Goal: Task Accomplishment & Management: Complete application form

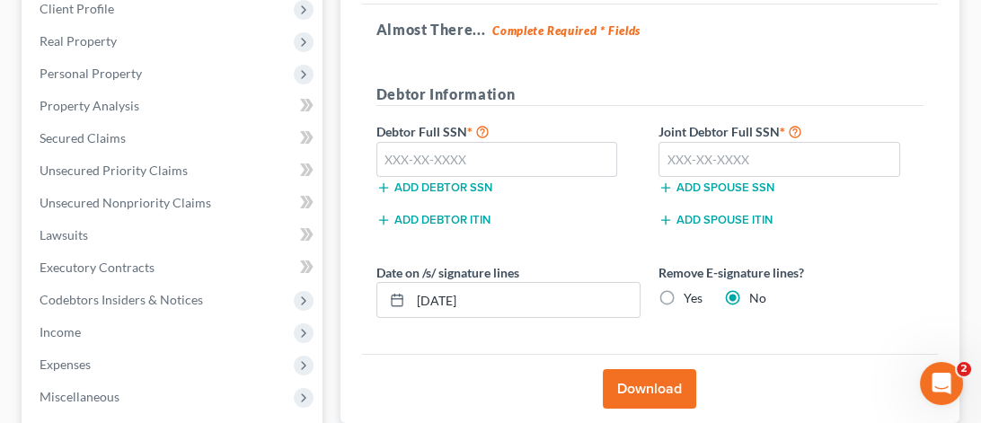
scroll to position [22, 0]
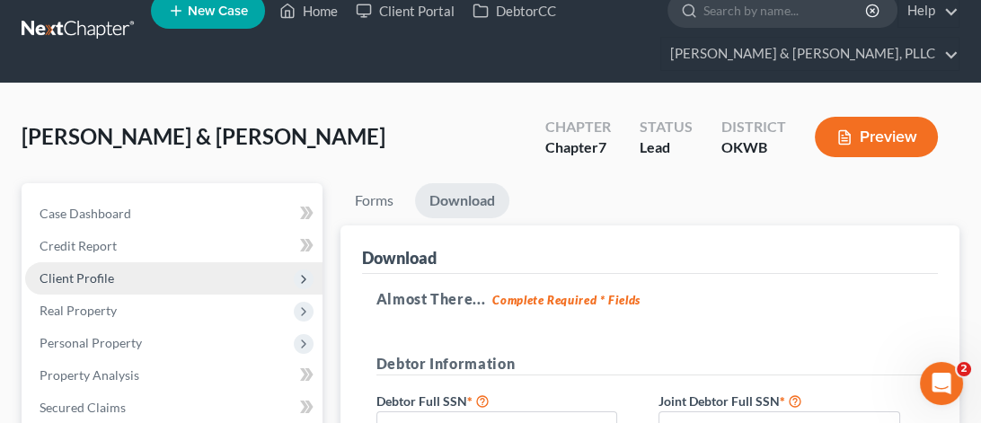
click at [74, 274] on span "Client Profile" at bounding box center [77, 277] width 75 height 15
click at [140, 272] on span "Client Profile" at bounding box center [173, 278] width 297 height 32
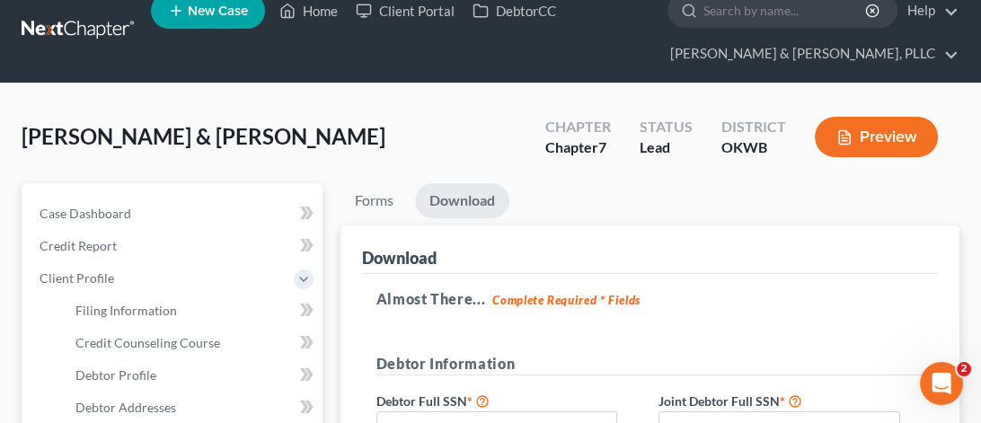
scroll to position [201, 0]
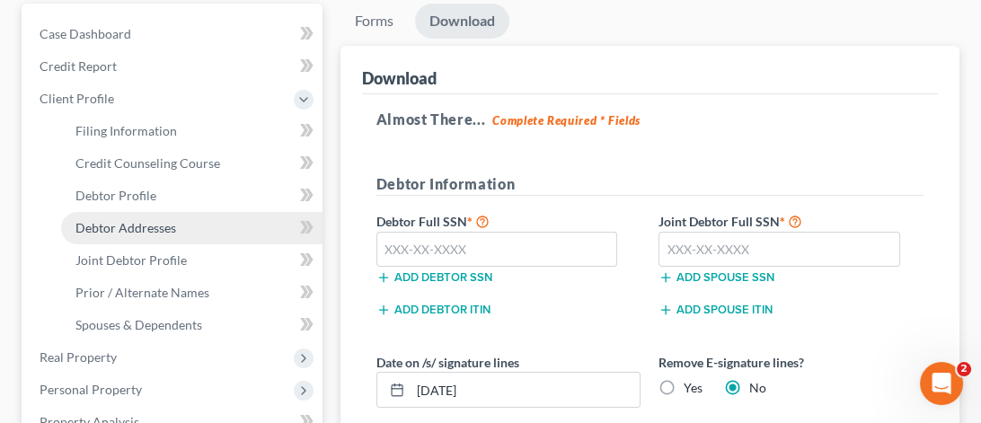
click at [165, 231] on span "Debtor Addresses" at bounding box center [125, 227] width 101 height 15
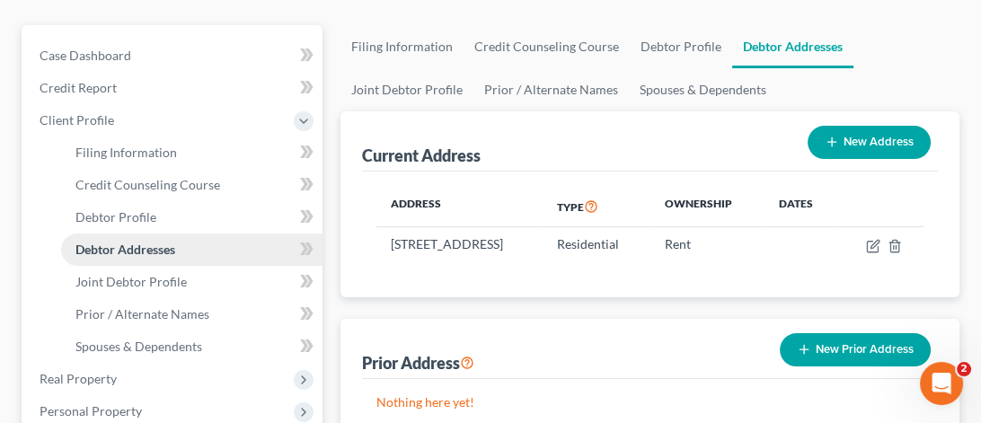
scroll to position [269, 0]
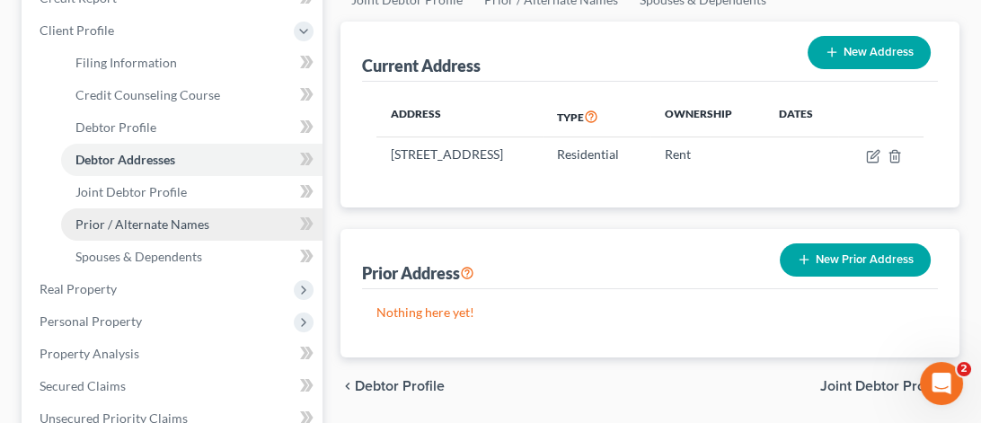
click at [180, 219] on span "Prior / Alternate Names" at bounding box center [142, 223] width 134 height 15
click at [180, 219] on ul "Case Dashboard Payments Invoices Payments Payments Credit Report Client Profile" at bounding box center [173, 354] width 297 height 808
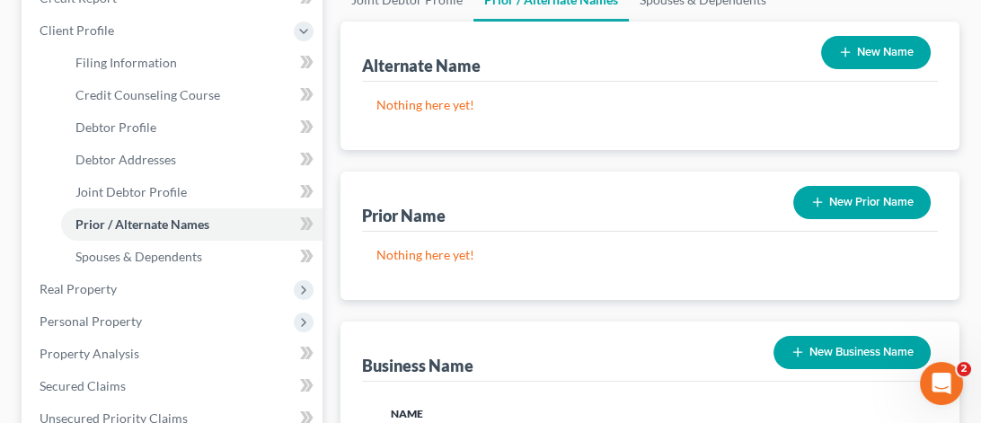
scroll to position [449, 0]
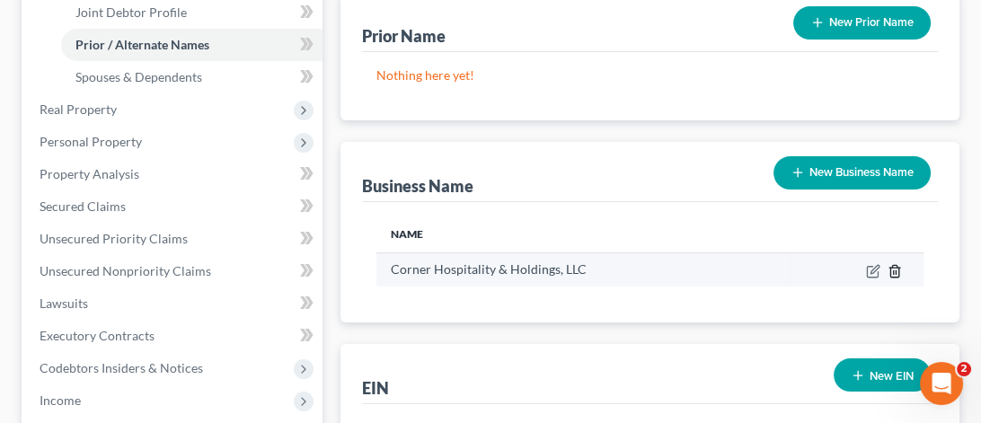
click at [896, 272] on icon "button" at bounding box center [894, 271] width 14 height 14
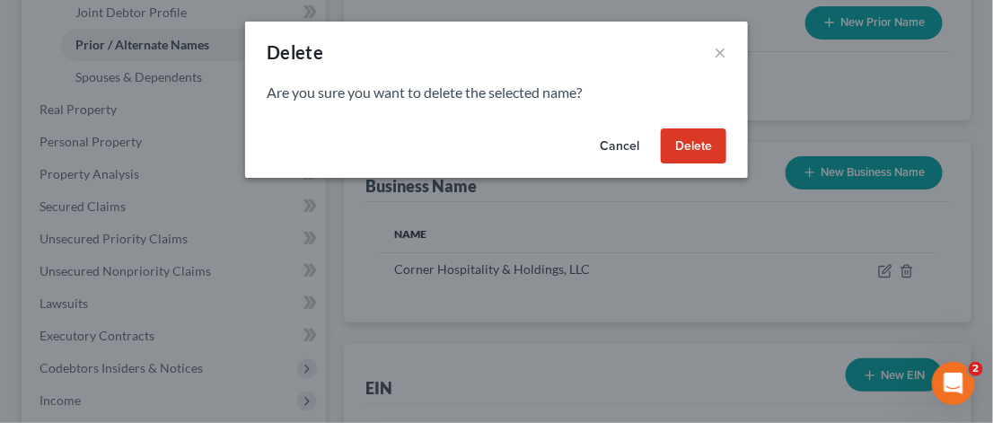
click at [699, 147] on button "Delete" at bounding box center [694, 146] width 66 height 36
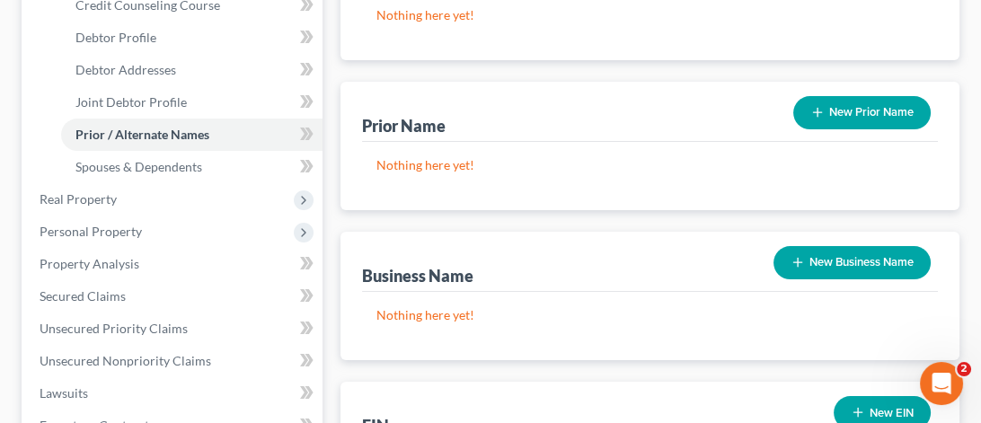
scroll to position [539, 0]
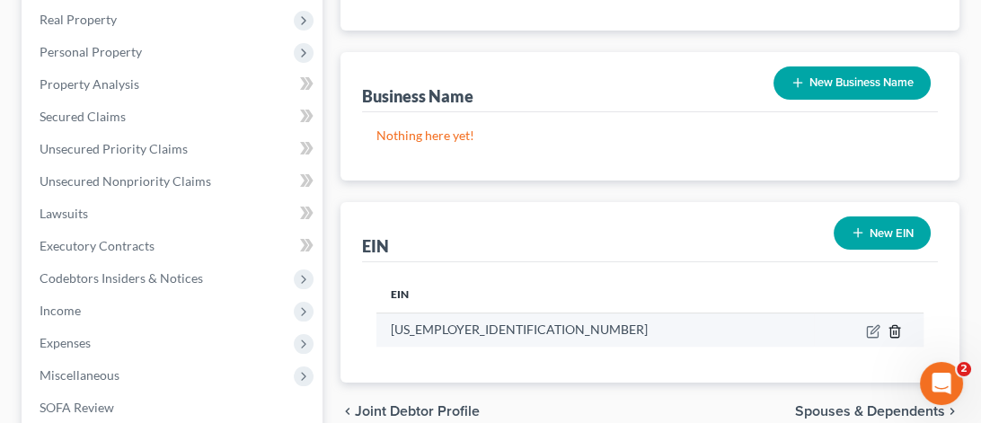
click at [889, 329] on icon "button" at bounding box center [894, 331] width 14 height 14
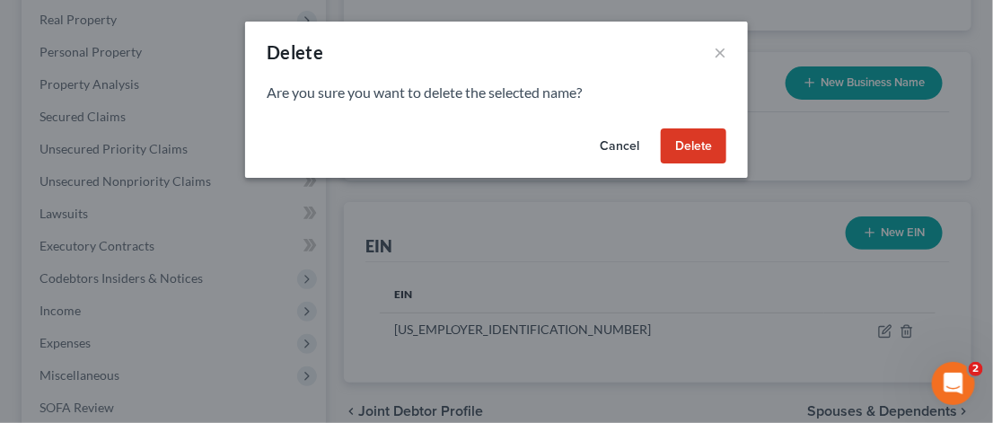
click at [691, 144] on button "Delete" at bounding box center [694, 146] width 66 height 36
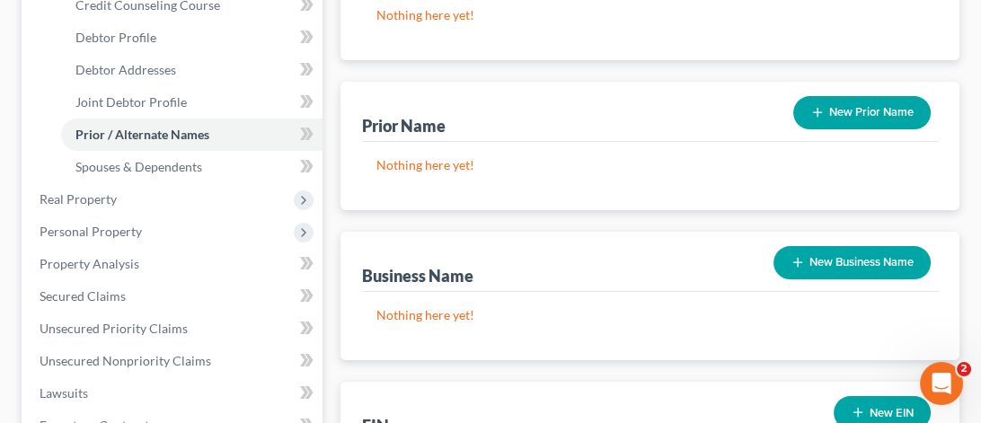
scroll to position [0, 0]
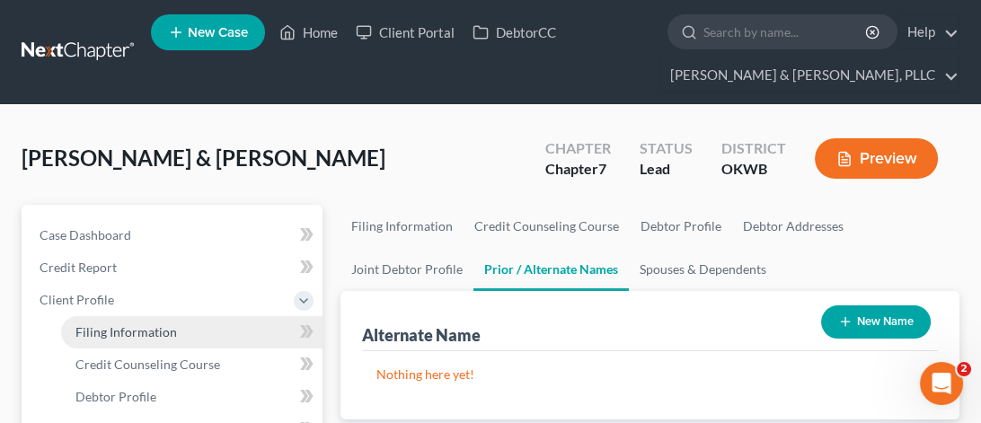
click at [84, 324] on span "Filing Information" at bounding box center [125, 331] width 101 height 15
select select "0"
select select "3"
select select "1"
select select "0"
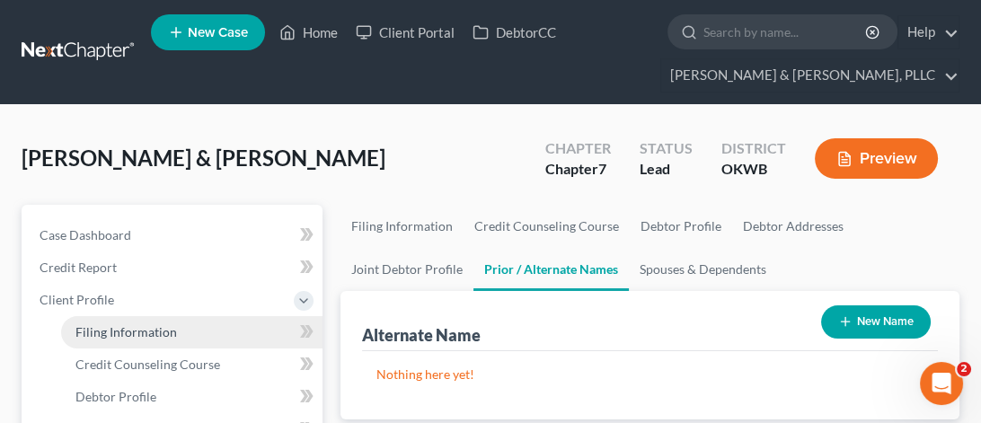
select select "65"
select select "0"
select select "37"
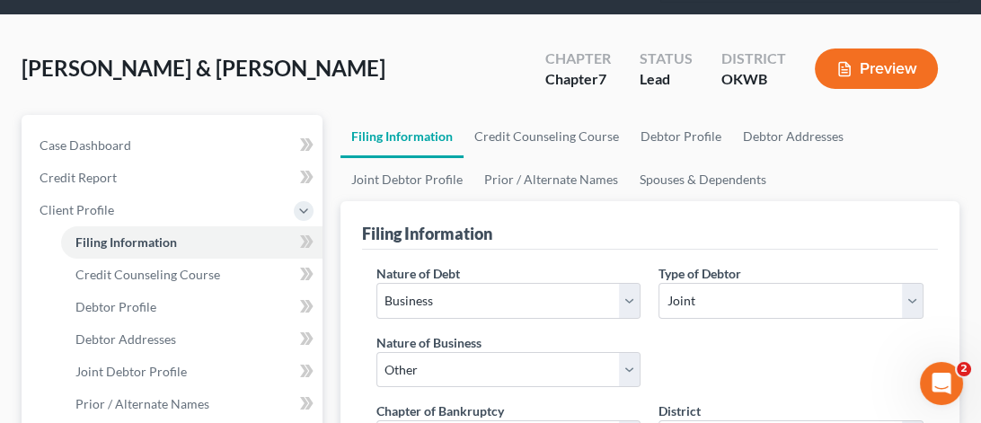
scroll to position [180, 0]
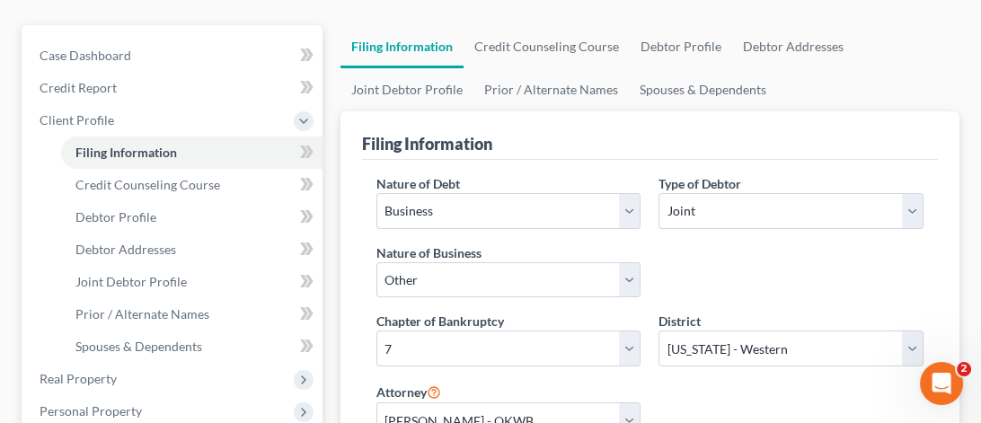
click at [214, 405] on span "Personal Property" at bounding box center [173, 411] width 297 height 32
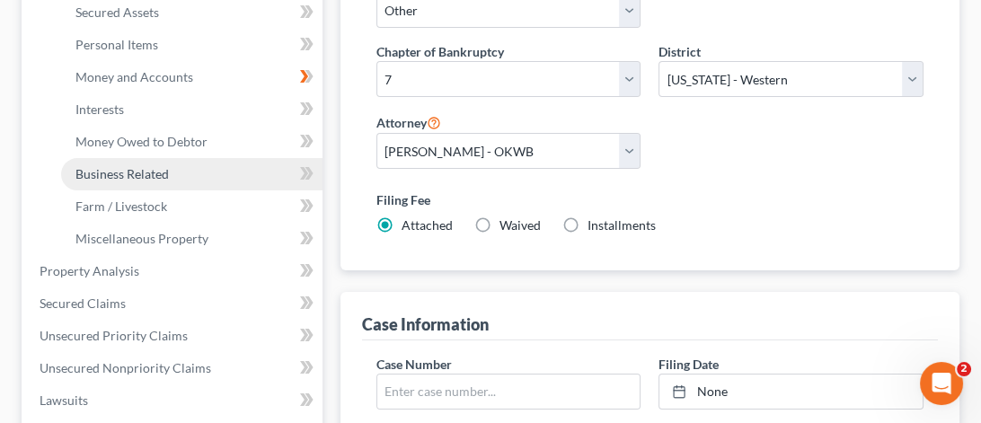
scroll to position [359, 0]
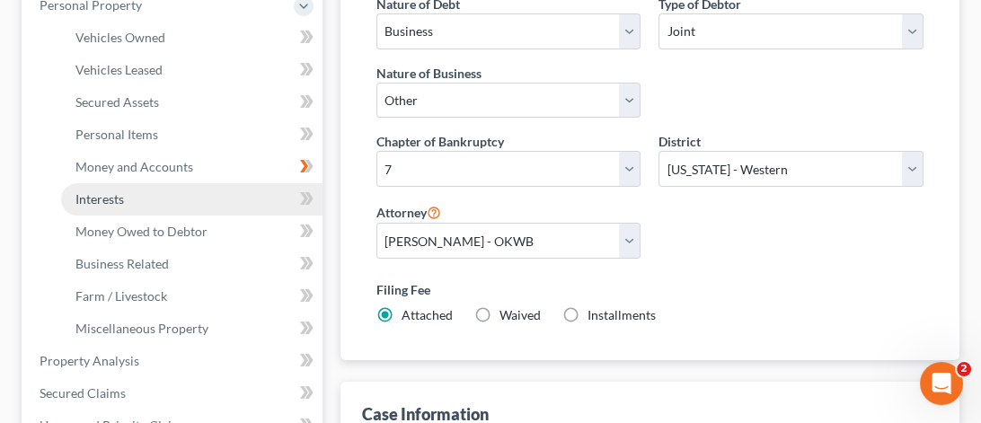
click at [122, 195] on span "Interests" at bounding box center [99, 198] width 49 height 15
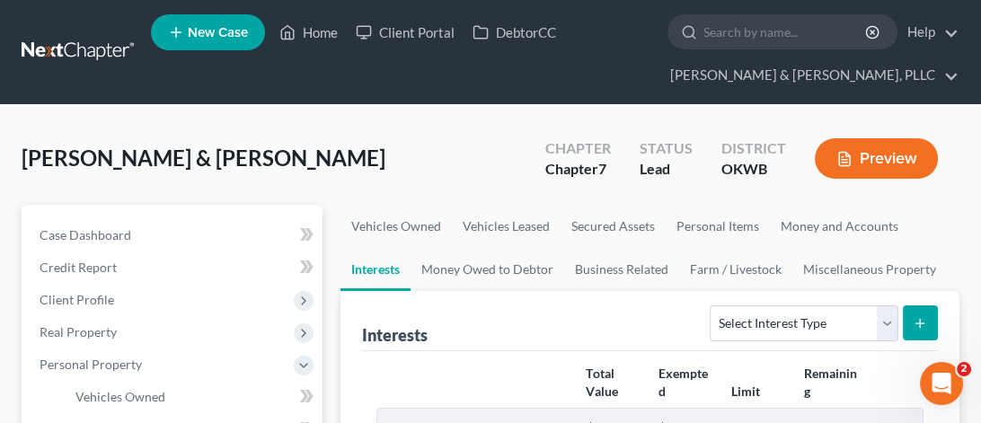
scroll to position [269, 0]
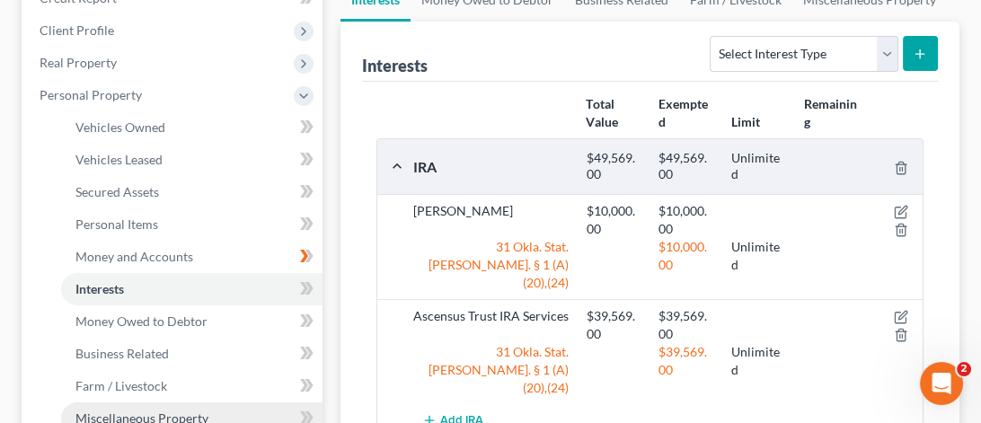
click at [205, 412] on span "Miscellaneous Property" at bounding box center [141, 417] width 133 height 15
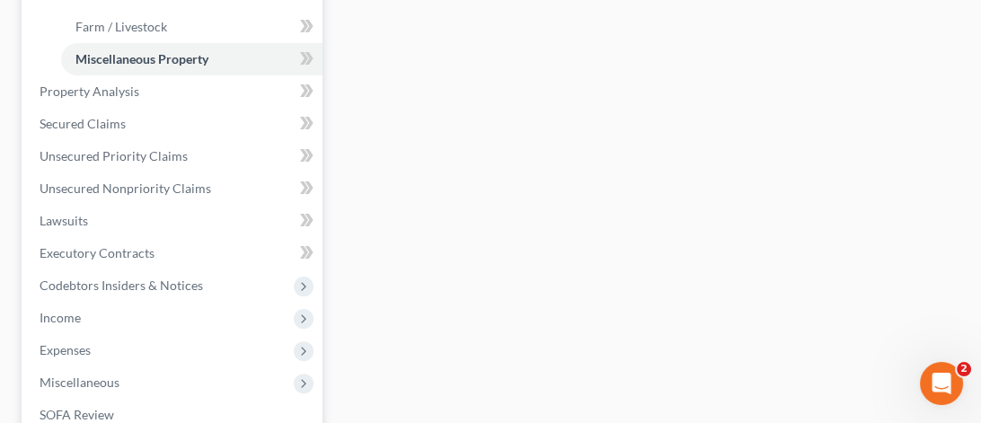
scroll to position [884, 0]
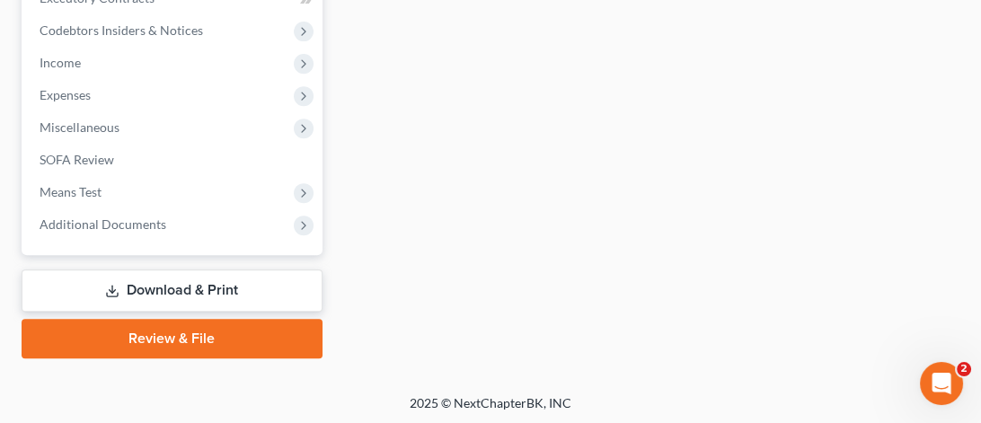
click at [122, 324] on link "Review & File" at bounding box center [172, 339] width 301 height 40
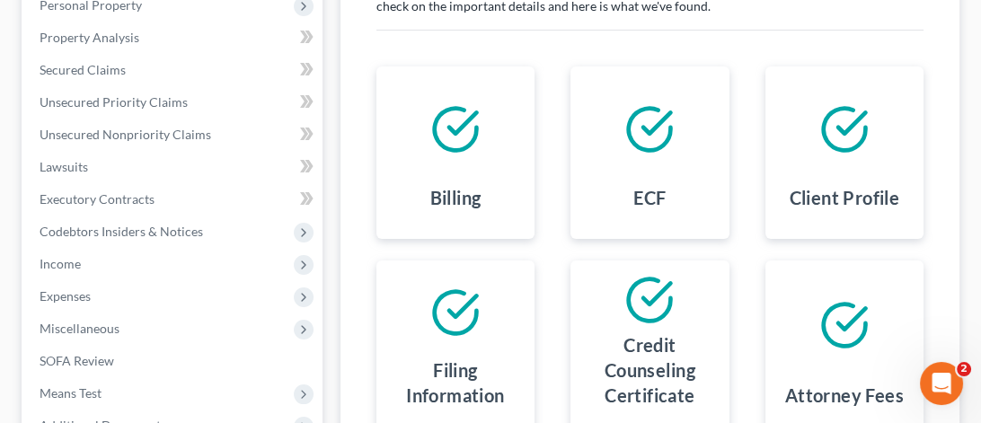
scroll to position [90, 0]
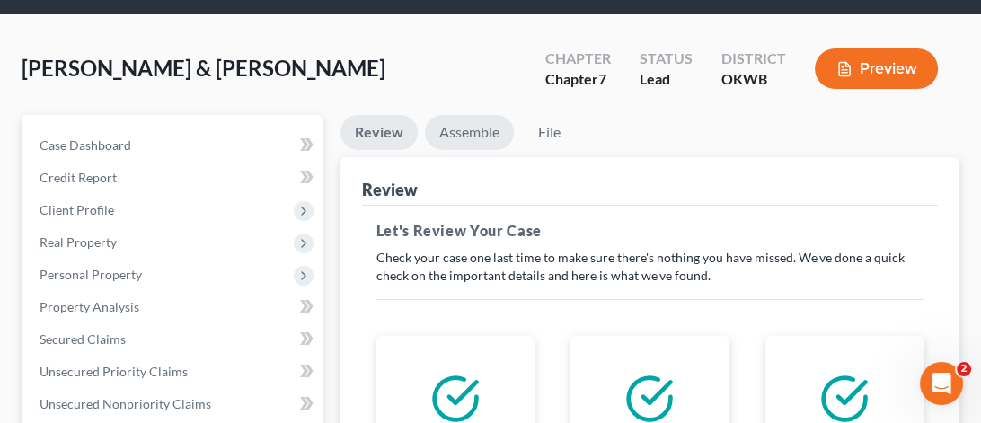
click at [456, 119] on link "Assemble" at bounding box center [469, 132] width 89 height 35
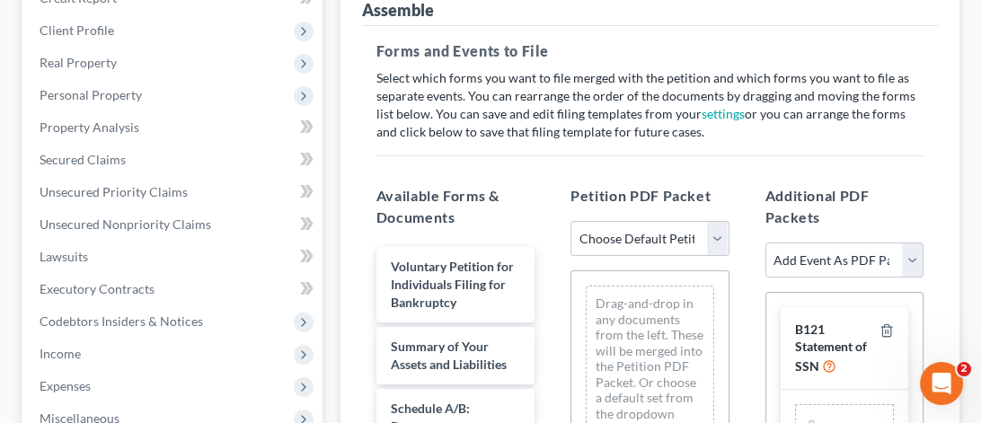
scroll to position [359, 0]
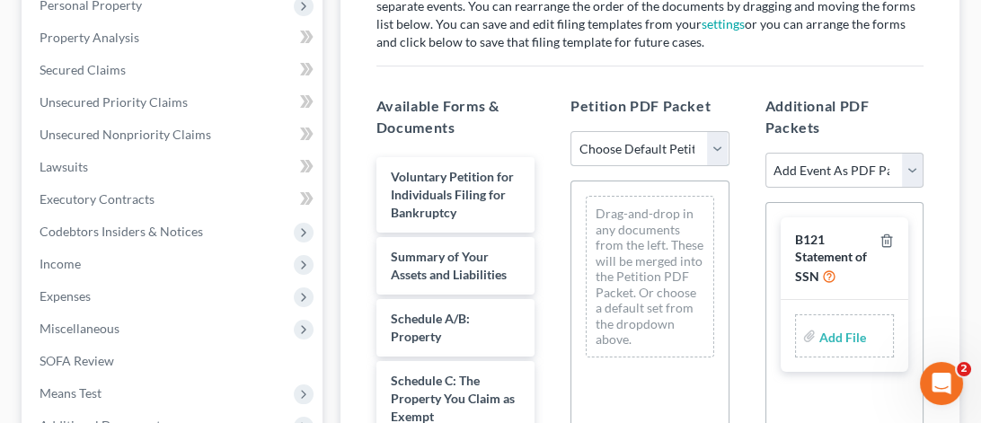
click at [710, 148] on select "Choose Default Petition PDF Packet Complete Bankruptcy Petition (all forms and …" at bounding box center [649, 149] width 158 height 36
click at [601, 258] on div "Drag-and-drop in any documents from the left. These will be merged into the Pet…" at bounding box center [650, 277] width 128 height 162
click at [713, 157] on select "Choose Default Petition PDF Packet Complete Bankruptcy Petition (all forms and …" at bounding box center [649, 149] width 158 height 36
select select "2"
click at [570, 131] on select "Choose Default Petition PDF Packet Complete Bankruptcy Petition (all forms and …" at bounding box center [649, 149] width 158 height 36
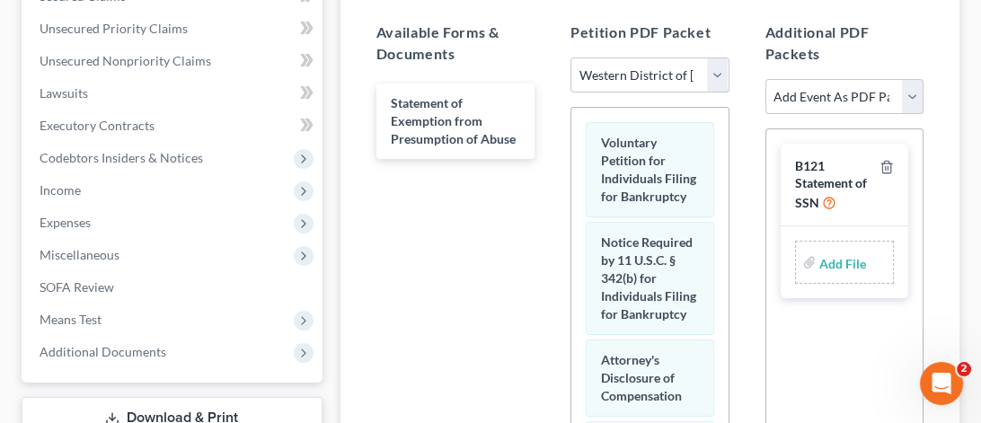
scroll to position [74, 0]
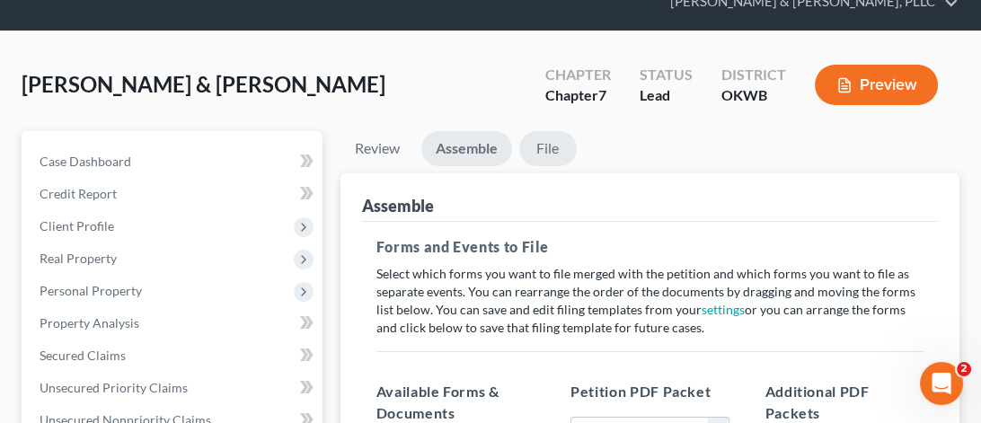
click at [556, 156] on link "File" at bounding box center [547, 148] width 57 height 35
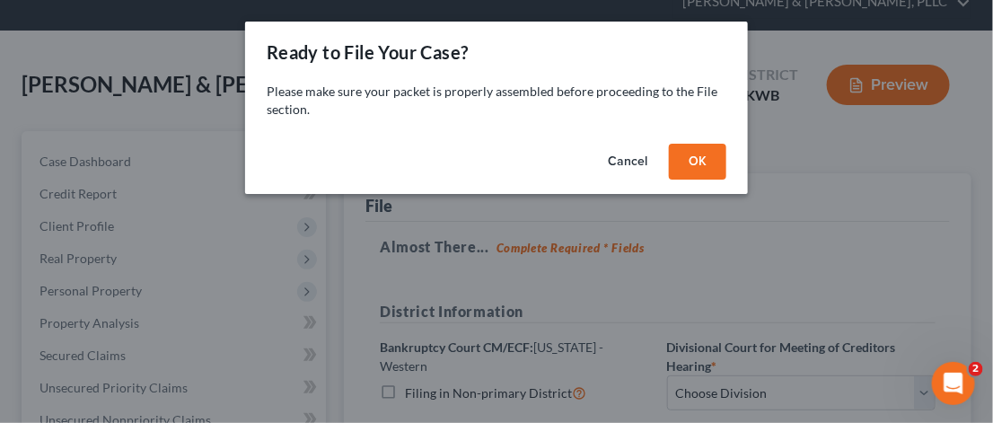
click at [711, 157] on button "OK" at bounding box center [697, 162] width 57 height 36
click at [711, 157] on div "Cancel OK" at bounding box center [496, 165] width 503 height 57
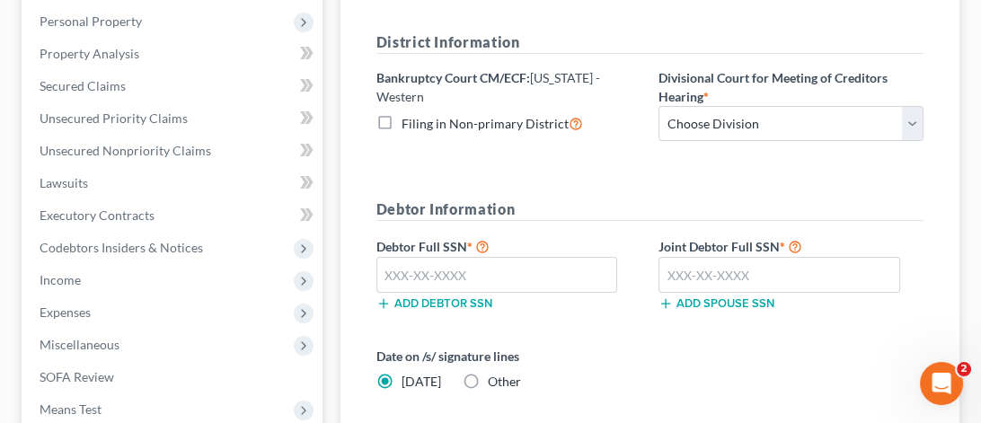
scroll to position [253, 0]
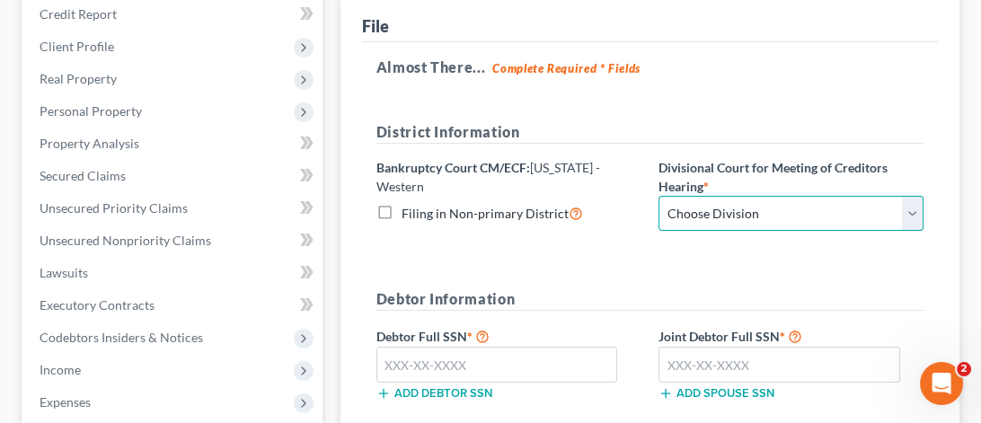
click at [904, 212] on select "Choose Division [US_STATE][GEOGRAPHIC_DATA]" at bounding box center [790, 214] width 265 height 36
select select "0"
click at [658, 196] on select "Choose Division [US_STATE][GEOGRAPHIC_DATA]" at bounding box center [790, 214] width 265 height 36
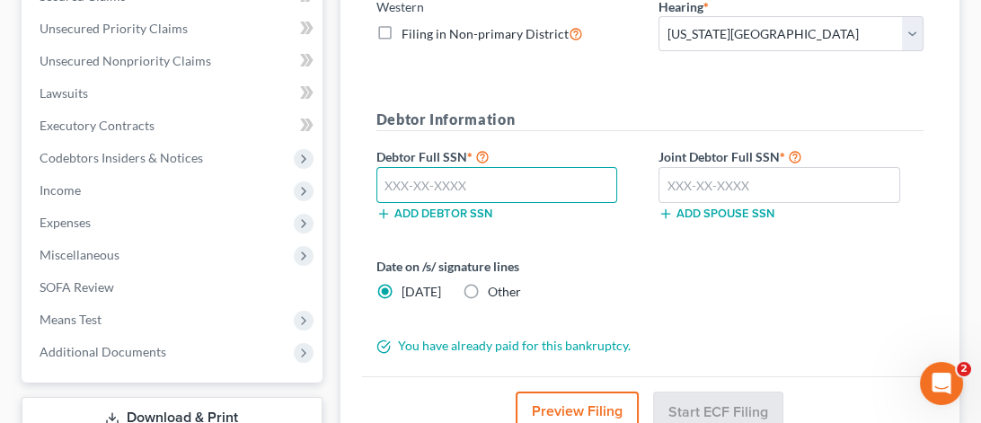
click at [441, 191] on input "text" at bounding box center [496, 185] width 241 height 36
type input "444-74-7312"
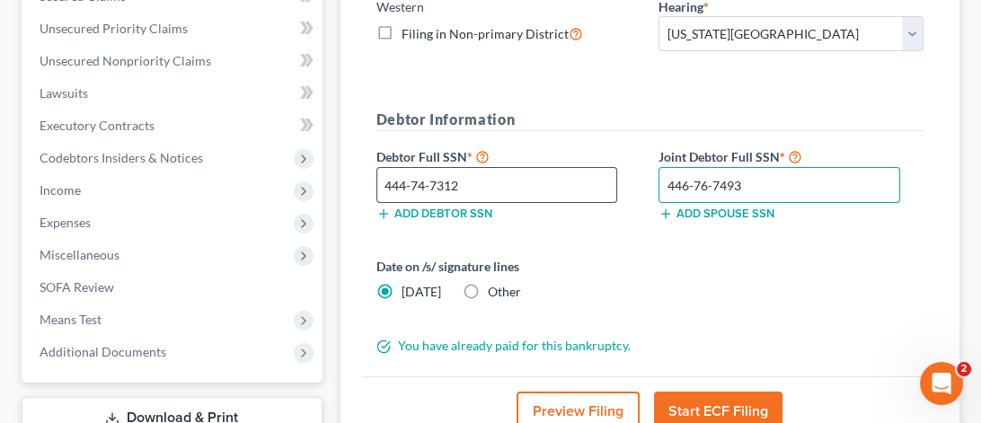
type input "446-76-7493"
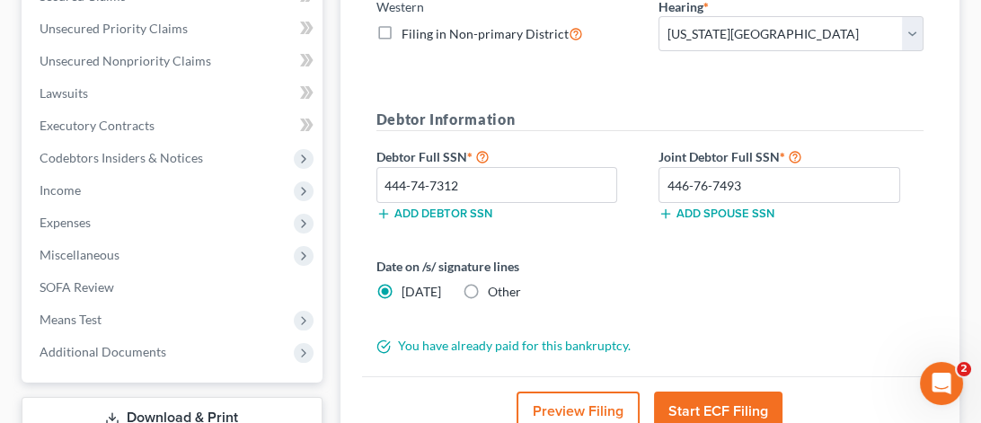
scroll to position [523, 0]
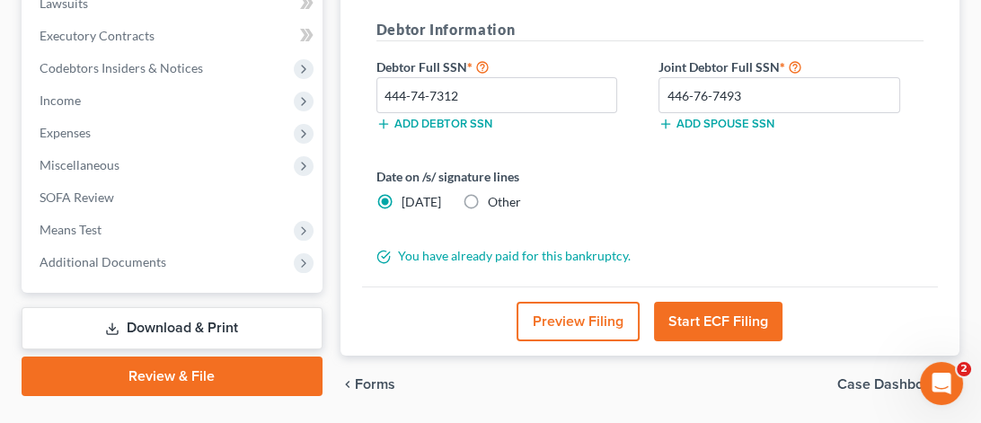
click at [488, 205] on label "Other" at bounding box center [504, 202] width 33 height 18
click at [495, 205] on input "Other" at bounding box center [501, 199] width 12 height 12
radio input "true"
radio input "false"
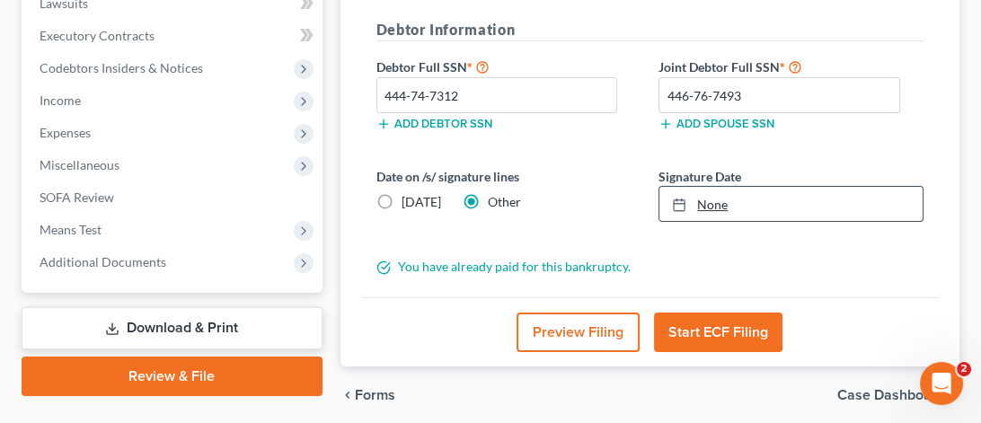
click at [701, 207] on link "None" at bounding box center [790, 204] width 263 height 34
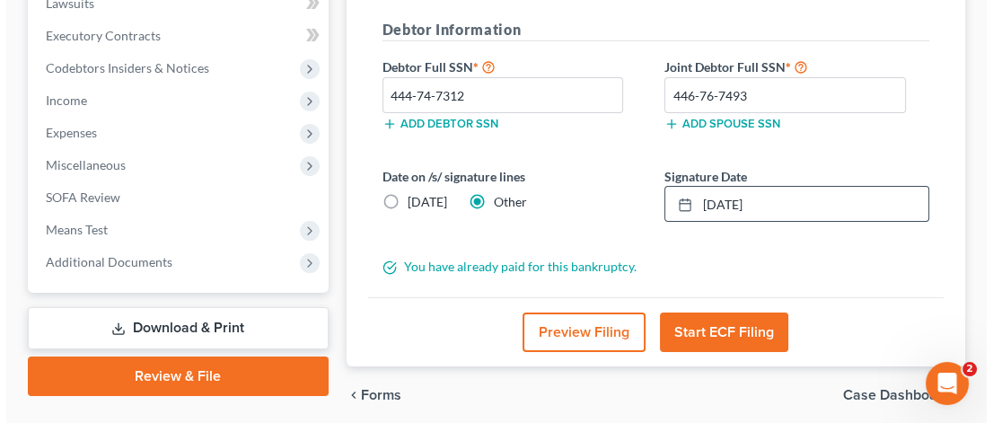
scroll to position [588, 0]
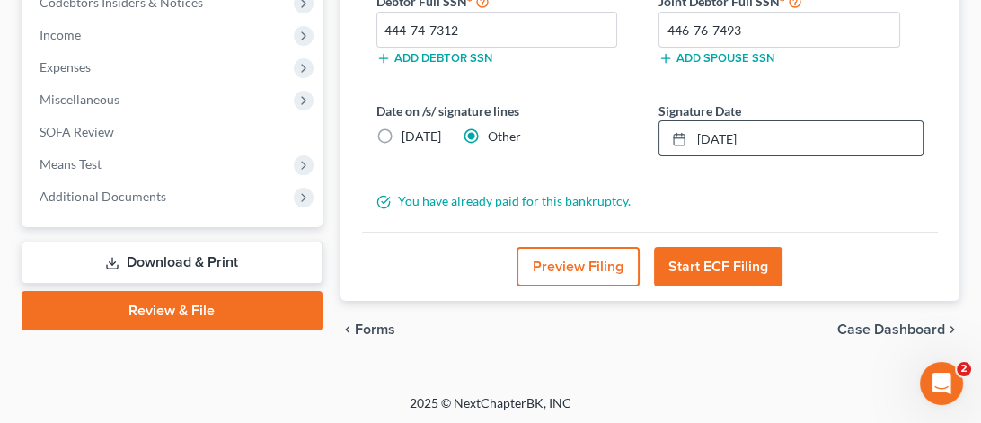
click at [754, 273] on button "Start ECF Filing" at bounding box center [718, 267] width 128 height 40
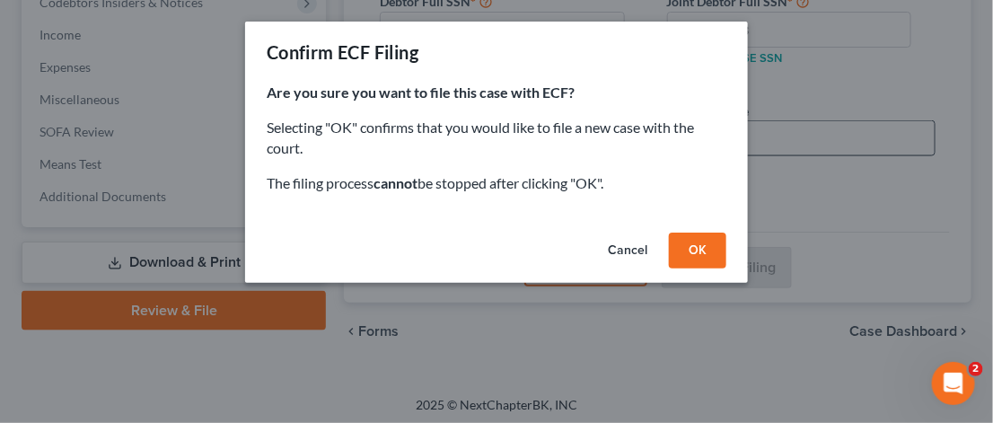
click at [687, 252] on button "OK" at bounding box center [697, 251] width 57 height 36
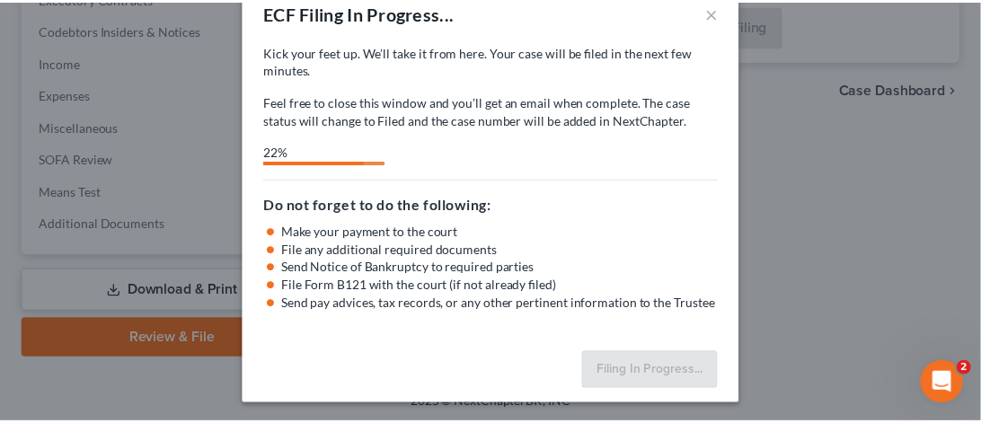
scroll to position [0, 0]
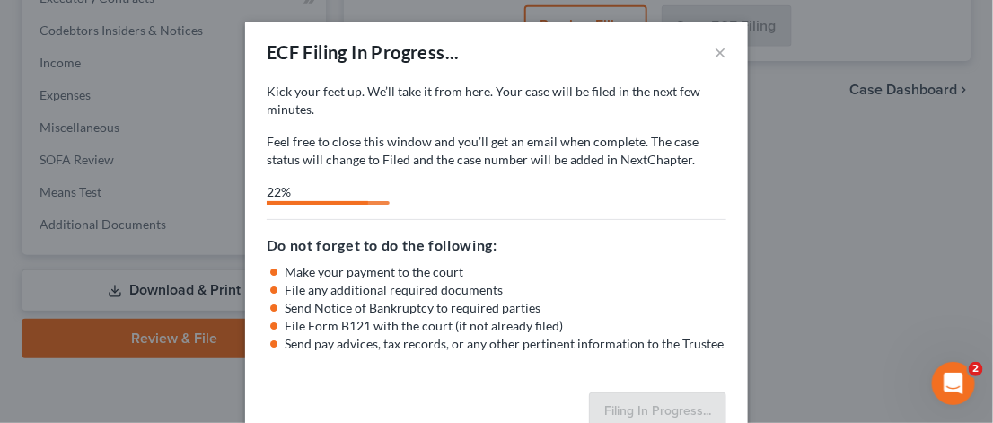
select select "0"
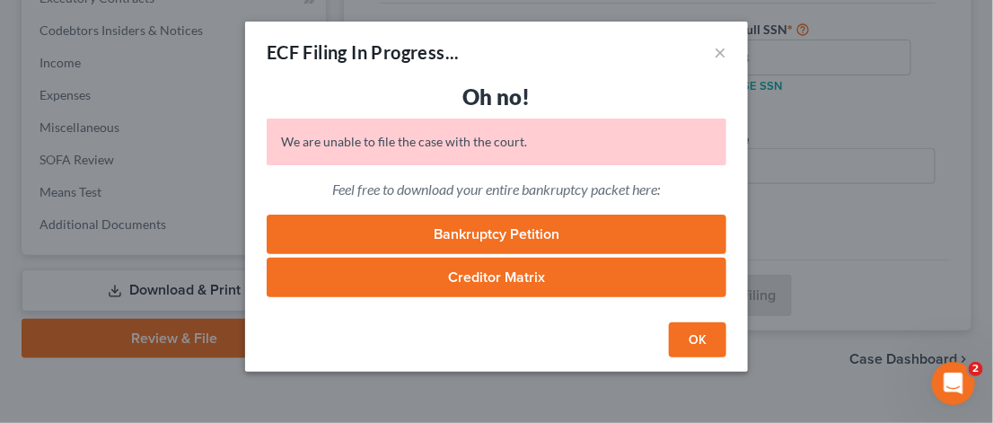
click at [482, 236] on link "Bankruptcy Petition" at bounding box center [497, 235] width 460 height 40
click at [499, 283] on link "Creditor Matrix" at bounding box center [497, 278] width 460 height 40
click at [495, 276] on link "Creditor Matrix" at bounding box center [497, 278] width 460 height 40
drag, startPoint x: 692, startPoint y: 339, endPoint x: 667, endPoint y: 339, distance: 24.3
click at [692, 339] on button "OK" at bounding box center [697, 340] width 57 height 36
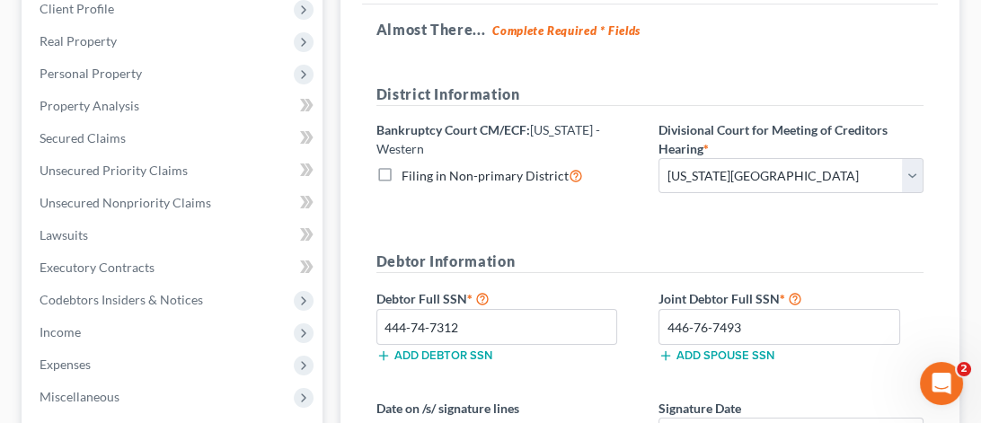
scroll to position [471, 0]
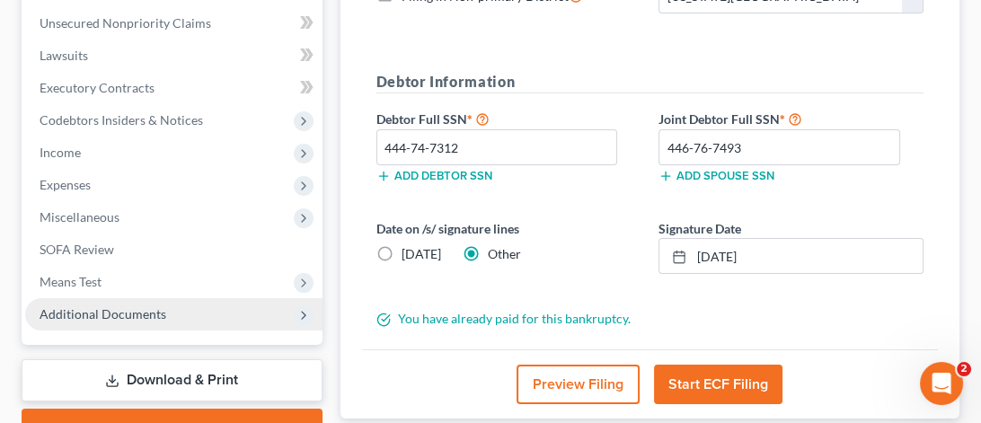
click at [152, 313] on span "Additional Documents" at bounding box center [103, 313] width 127 height 15
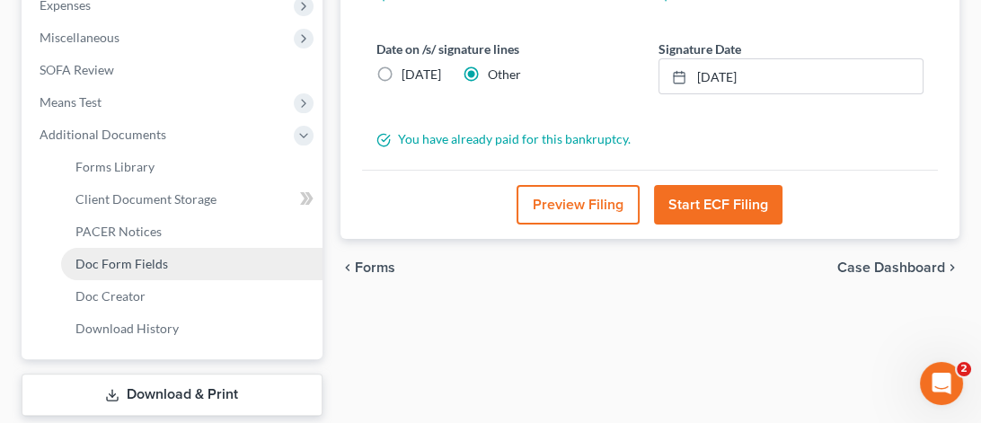
scroll to position [740, 0]
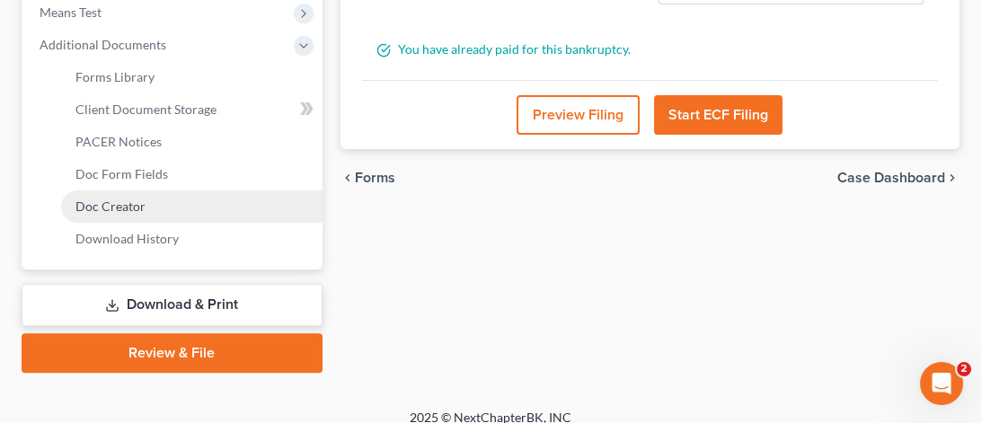
click at [132, 212] on link "Doc Creator" at bounding box center [191, 206] width 261 height 32
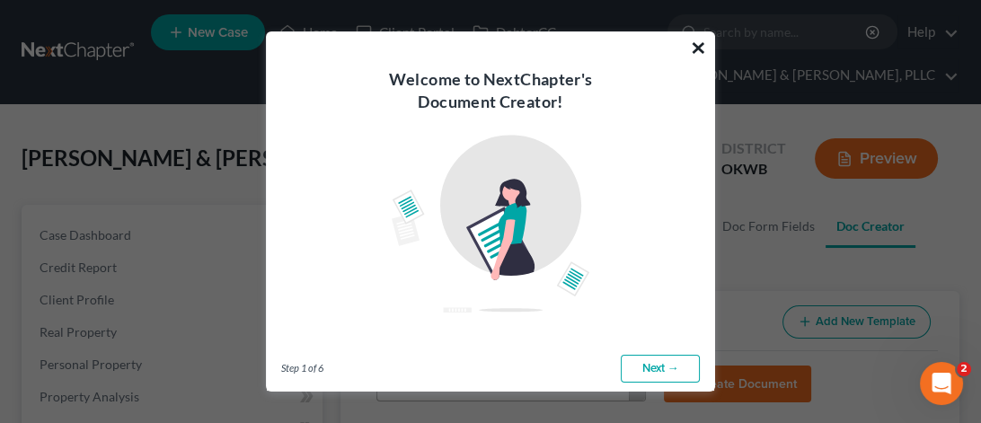
click at [702, 49] on button "×" at bounding box center [698, 47] width 17 height 29
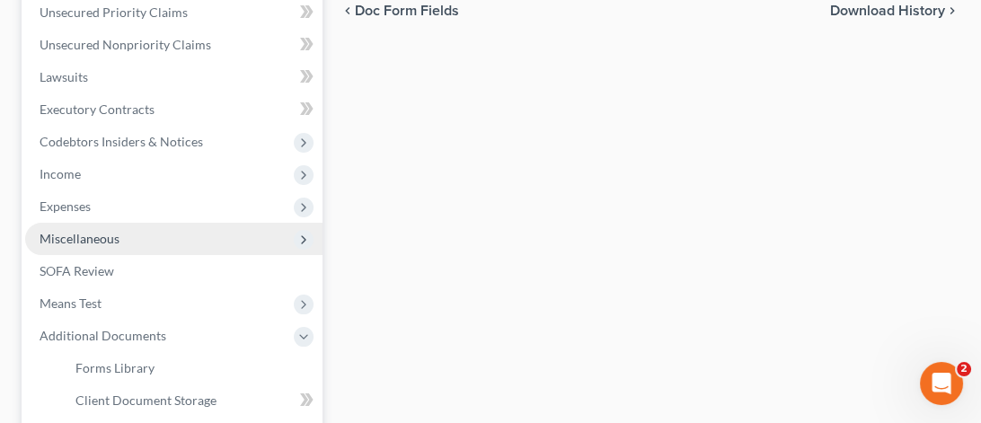
scroll to position [539, 0]
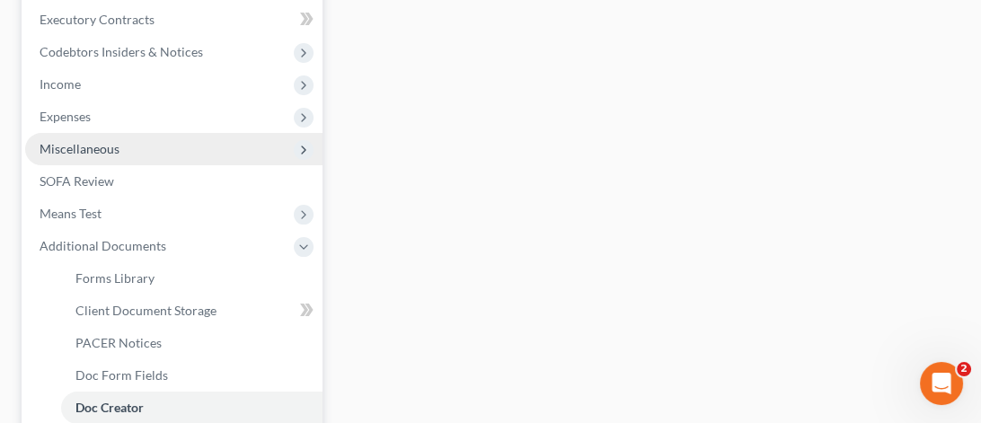
click at [158, 142] on span "Miscellaneous" at bounding box center [173, 149] width 297 height 32
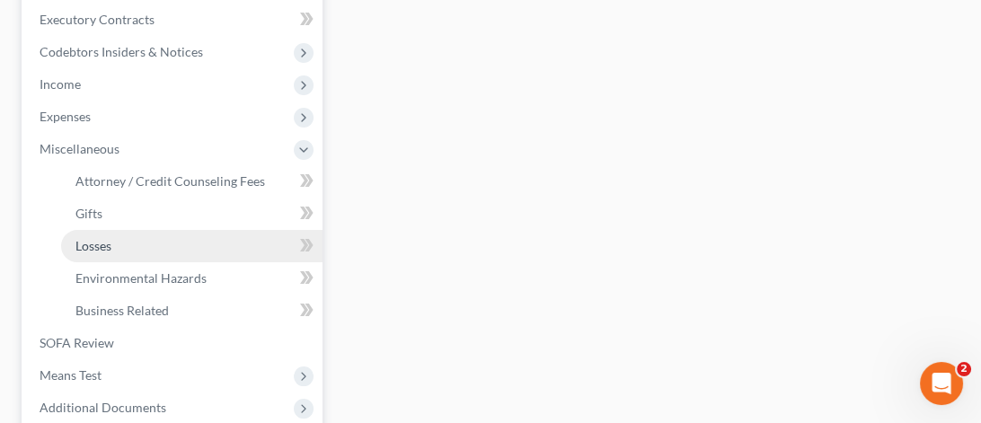
scroll to position [719, 0]
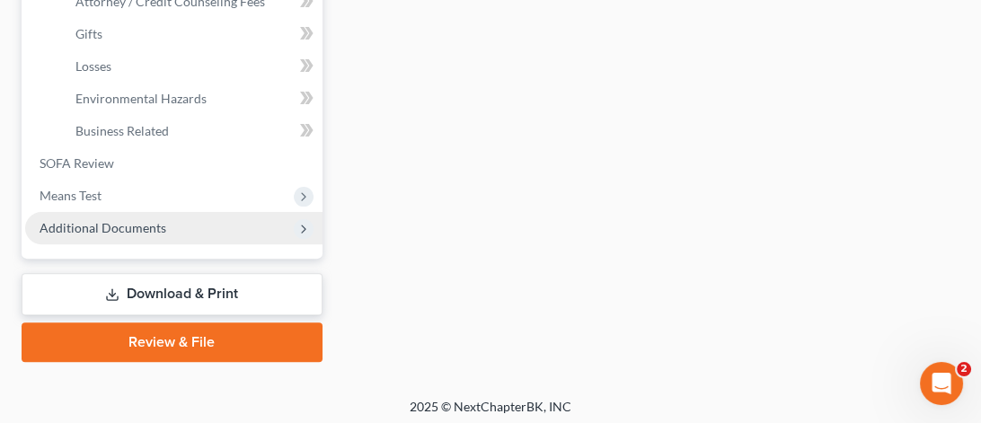
click at [119, 223] on span "Additional Documents" at bounding box center [103, 227] width 127 height 15
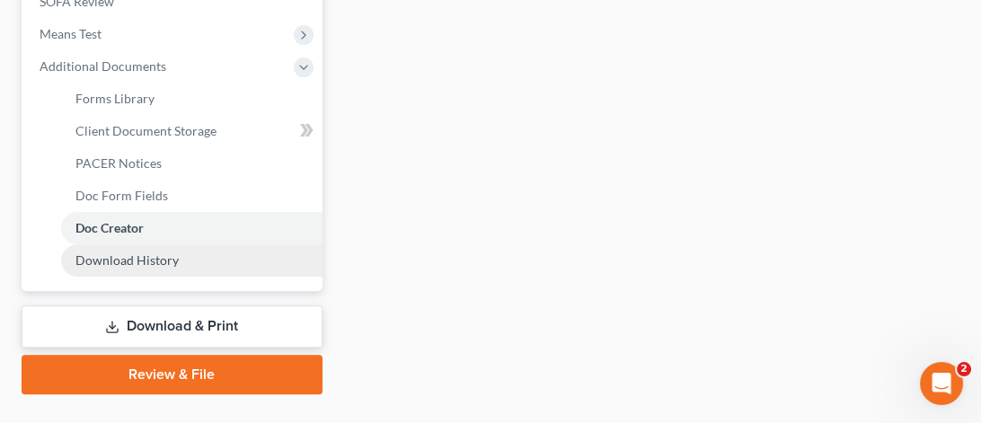
click at [174, 264] on span "Download History" at bounding box center [126, 259] width 103 height 15
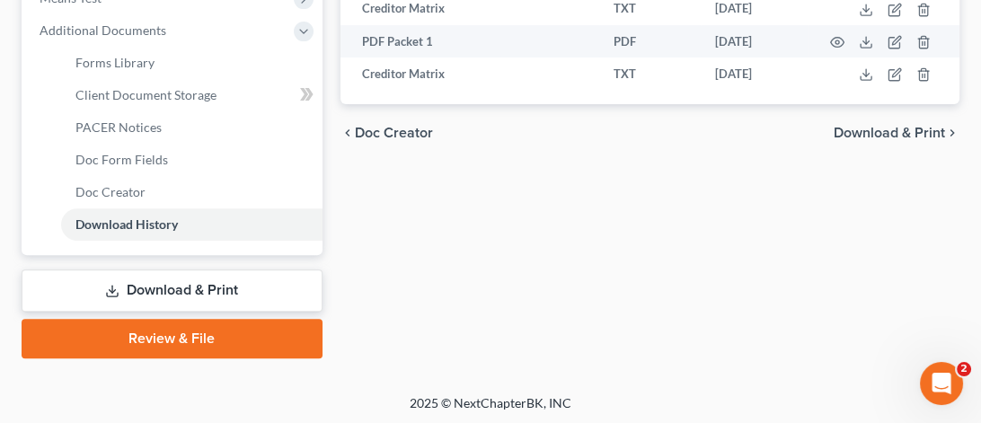
scroll to position [665, 0]
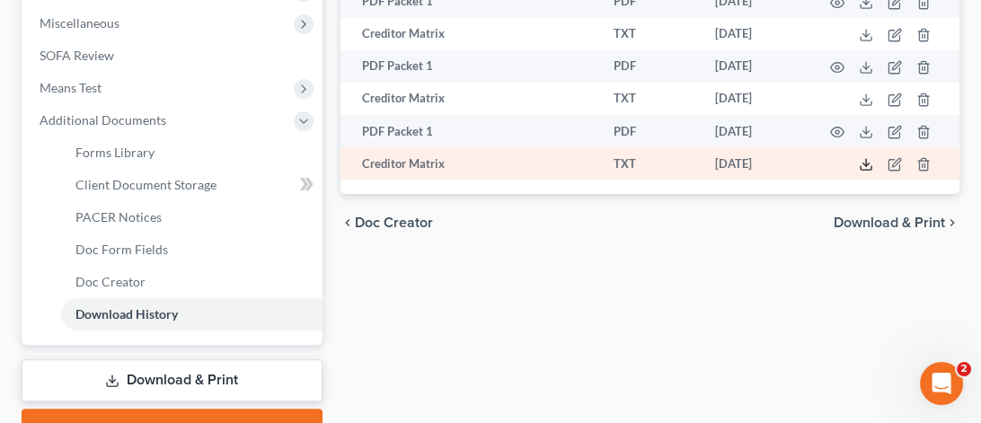
click at [862, 162] on icon at bounding box center [866, 164] width 14 height 14
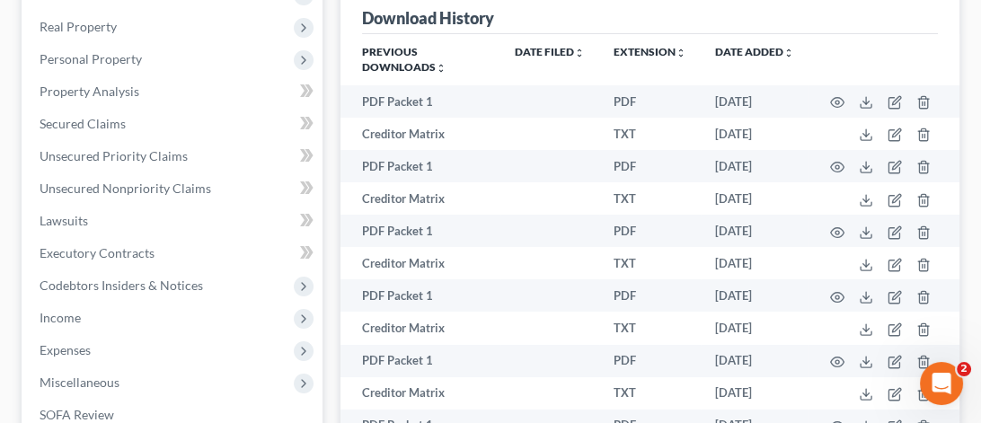
scroll to position [0, 0]
